Goal: Task Accomplishment & Management: Use online tool/utility

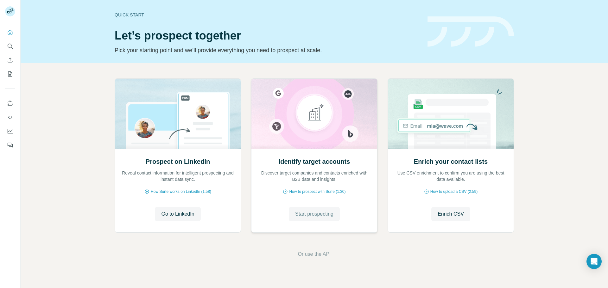
click at [329, 217] on span "Start prospecting" at bounding box center [314, 214] width 38 height 8
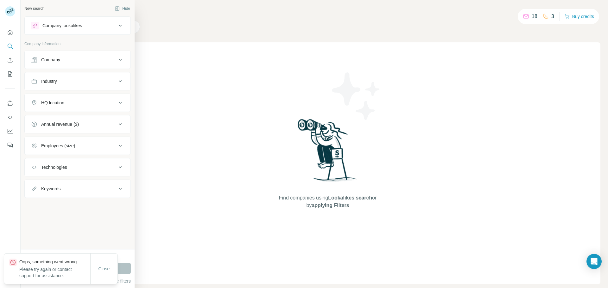
click at [60, 84] on div "Industry" at bounding box center [73, 81] width 85 height 6
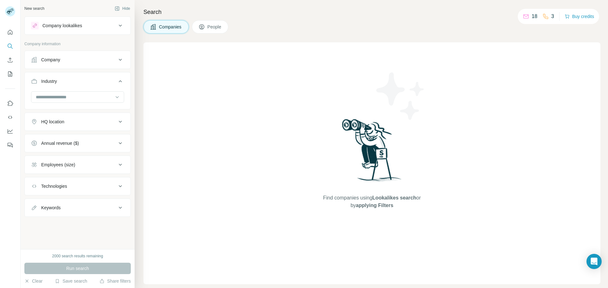
click at [75, 125] on div "HQ location" at bounding box center [73, 122] width 85 height 6
click at [116, 206] on icon at bounding box center [120, 206] width 8 height 8
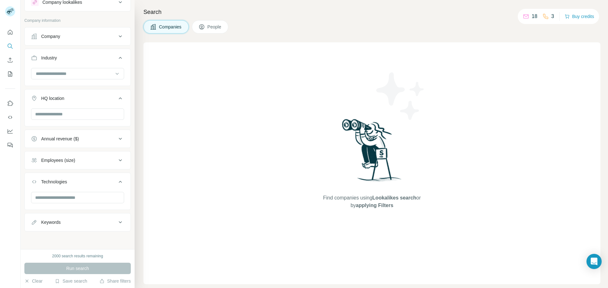
click at [111, 223] on div "Keywords" at bounding box center [73, 222] width 85 height 6
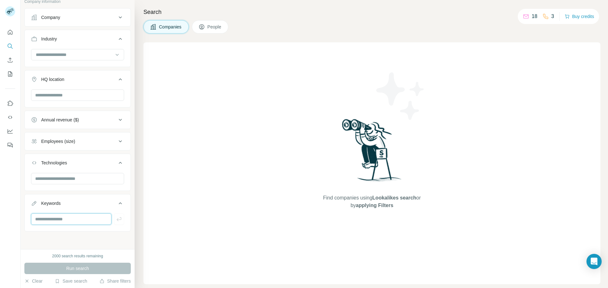
click at [73, 217] on input "text" at bounding box center [71, 219] width 80 height 11
type input "**********"
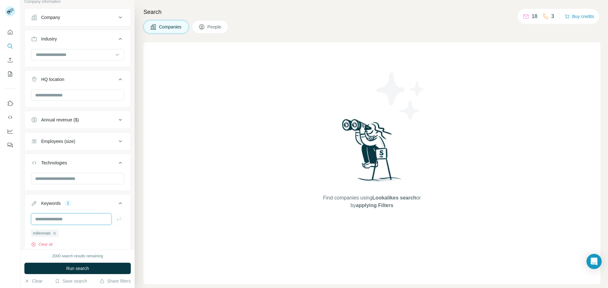
scroll to position [66, 0]
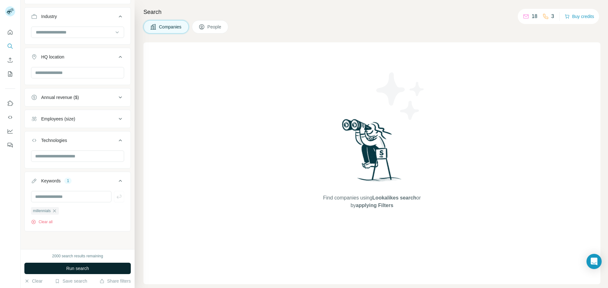
click at [96, 267] on button "Run search" at bounding box center [77, 268] width 106 height 11
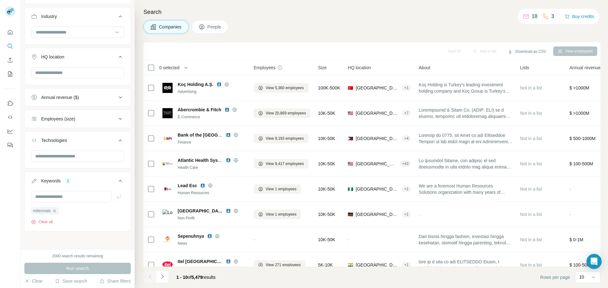
click at [218, 29] on span "People" at bounding box center [214, 27] width 15 height 6
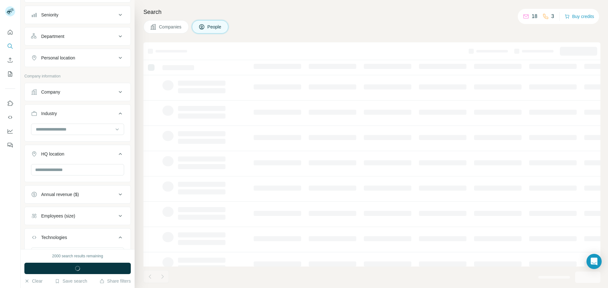
scroll to position [165, 0]
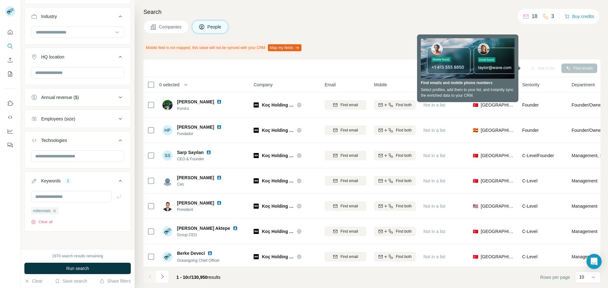
click at [12, 32] on icon "Quick start" at bounding box center [10, 32] width 5 height 5
click at [7, 11] on rect at bounding box center [10, 11] width 10 height 10
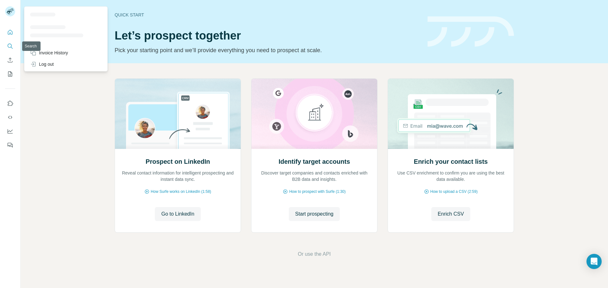
click at [12, 47] on icon "Search" at bounding box center [10, 46] width 6 height 6
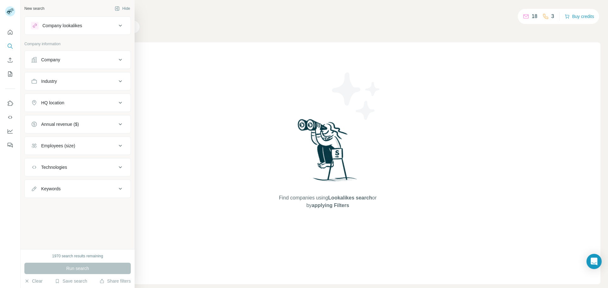
click at [73, 26] on div "Company lookalikes" at bounding box center [62, 25] width 40 height 6
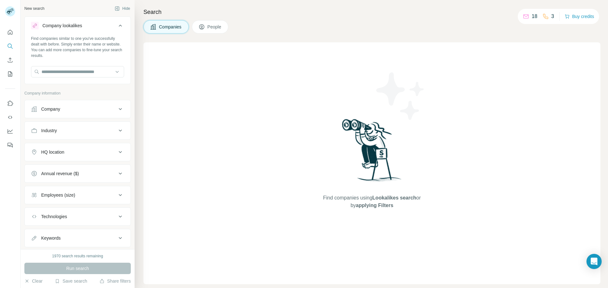
click at [98, 151] on div "HQ location" at bounding box center [73, 152] width 85 height 6
click at [88, 170] on input "text" at bounding box center [77, 167] width 93 height 11
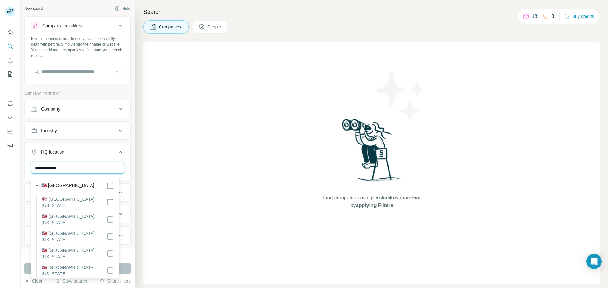
type input "**********"
click at [100, 141] on ul "**********" at bounding box center [77, 194] width 106 height 189
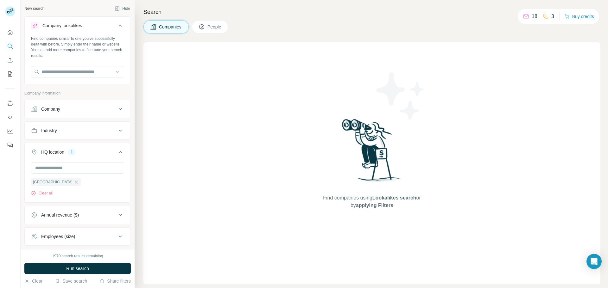
click at [106, 216] on div "Annual revenue ($)" at bounding box center [73, 215] width 85 height 6
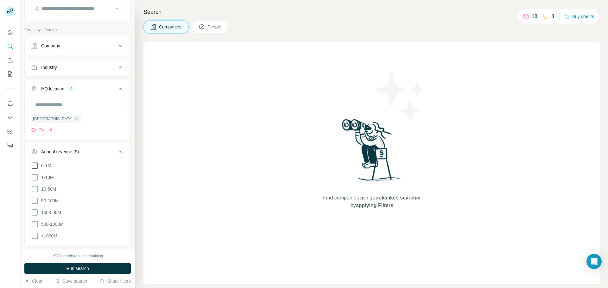
click at [35, 167] on icon at bounding box center [35, 166] width 8 height 8
click at [34, 179] on icon at bounding box center [35, 178] width 8 height 8
click at [92, 268] on button "Run search" at bounding box center [77, 268] width 106 height 11
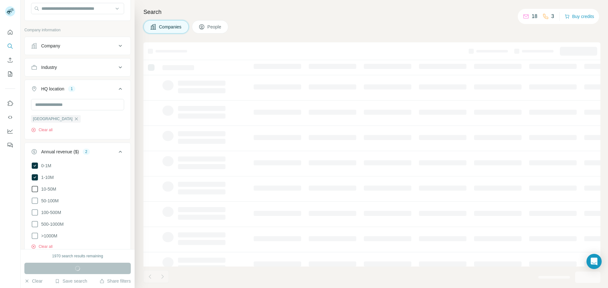
click at [33, 191] on icon at bounding box center [35, 189] width 8 height 8
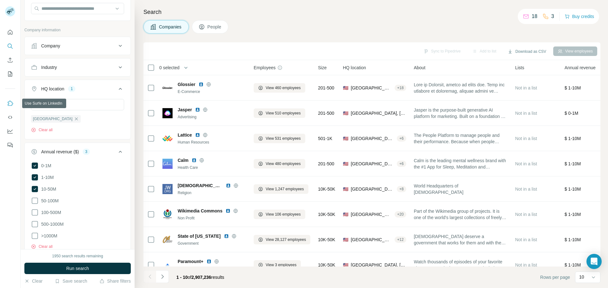
click at [12, 102] on icon "Use Surfe on LinkedIn" at bounding box center [10, 103] width 5 height 5
click at [12, 104] on icon "Use Surfe on LinkedIn" at bounding box center [10, 103] width 5 height 5
